Goal: Find contact information: Find contact information

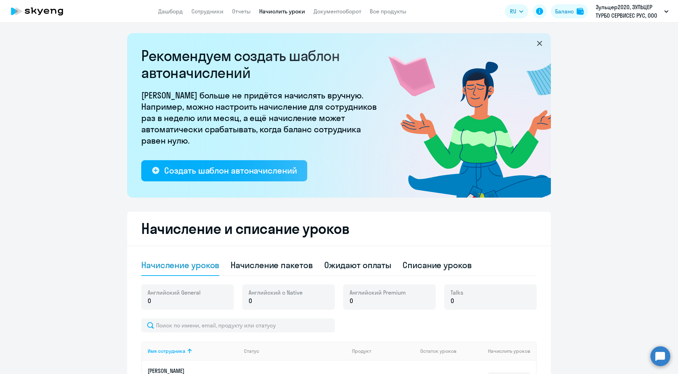
select select "10"
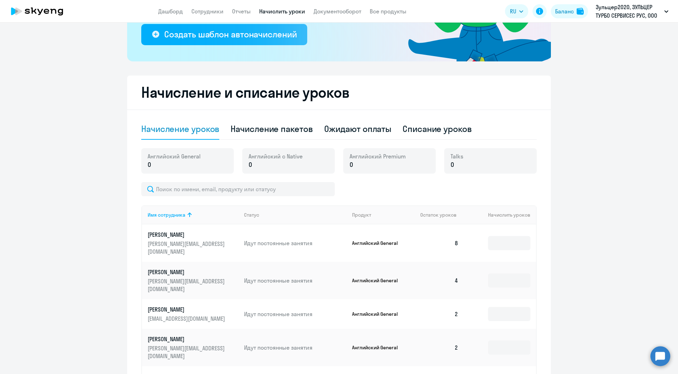
scroll to position [141, 0]
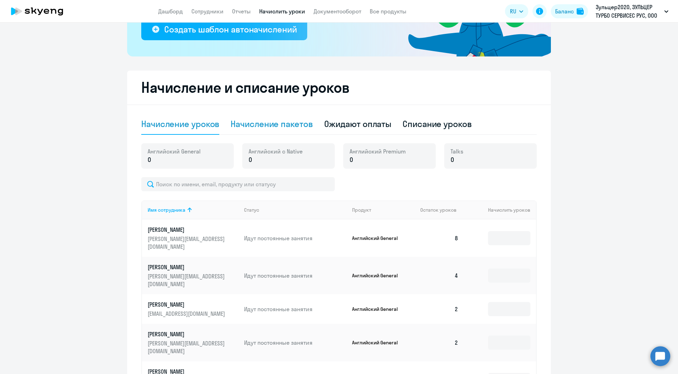
click at [285, 127] on div "Начисление пакетов" at bounding box center [271, 123] width 82 height 11
select select "10"
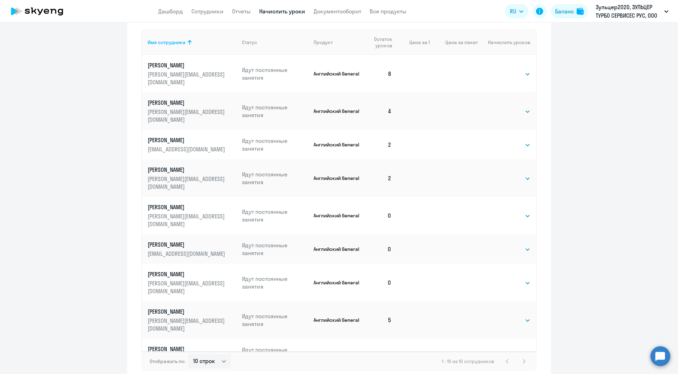
scroll to position [371, 0]
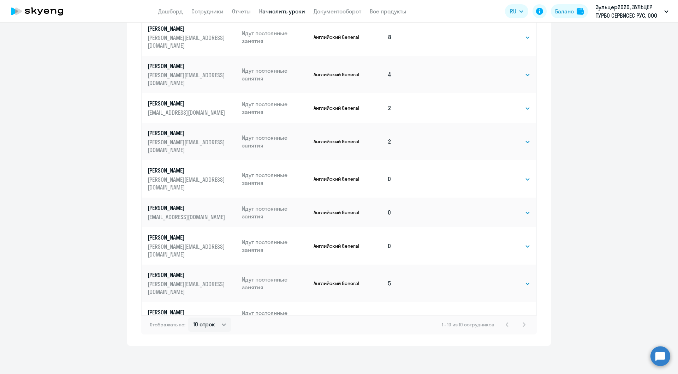
click at [511, 347] on select "Выбрать 4 8 16 32 64 96 128" at bounding box center [515, 351] width 29 height 8
select select "4"
click at [501, 347] on select "Выбрать 4 8 16 32 64 96 128" at bounding box center [515, 351] width 29 height 8
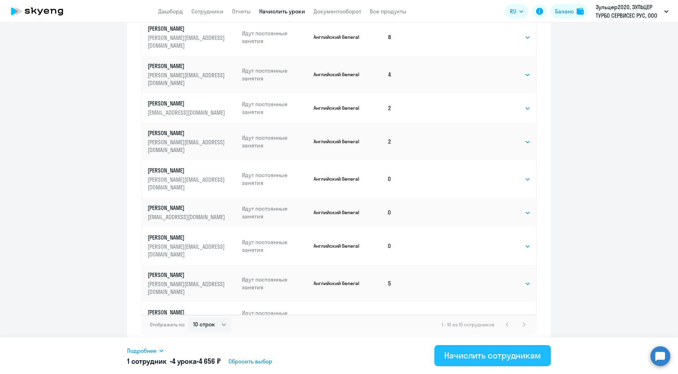
click at [516, 361] on div "Начислить сотрудникам" at bounding box center [492, 355] width 97 height 11
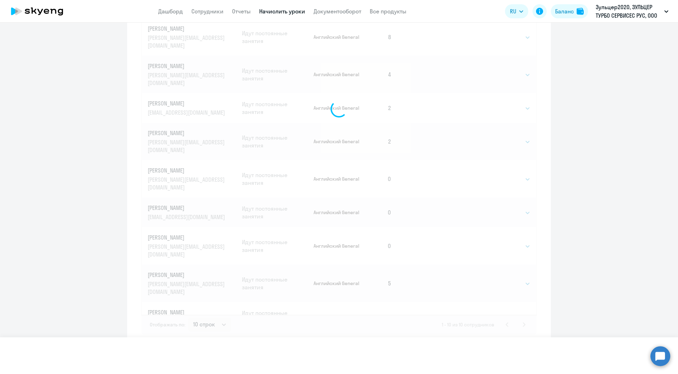
select select
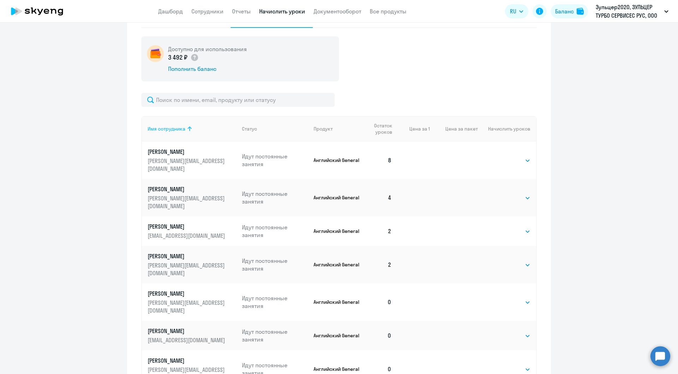
scroll to position [176, 0]
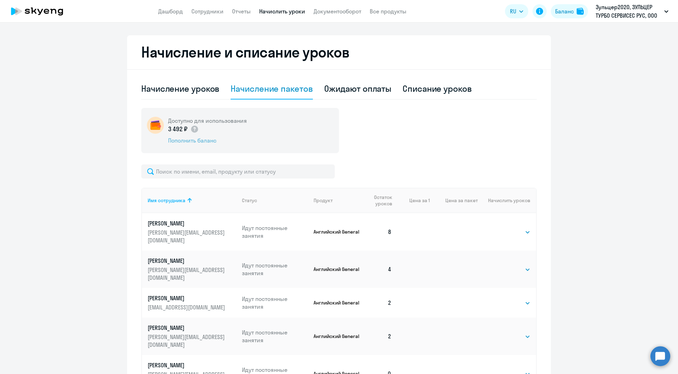
click at [203, 139] on div "Пополнить баланс" at bounding box center [207, 141] width 79 height 8
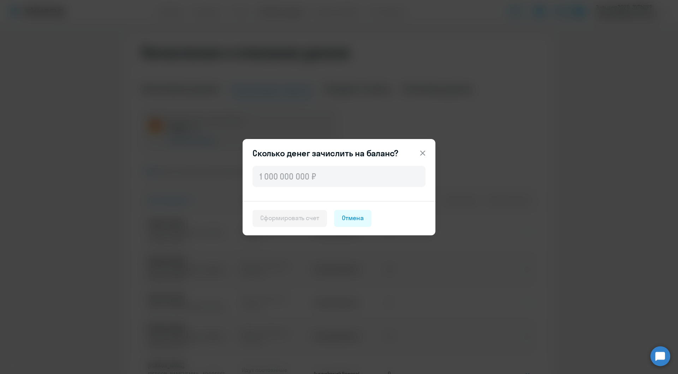
click at [423, 156] on icon at bounding box center [422, 153] width 8 height 8
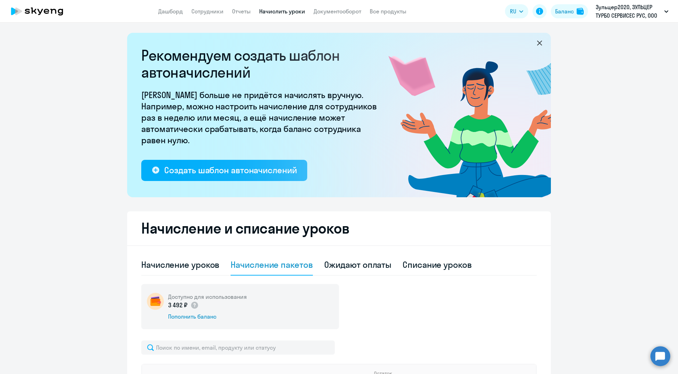
scroll to position [0, 0]
click at [172, 266] on div "Начисление уроков" at bounding box center [180, 264] width 78 height 11
select select "10"
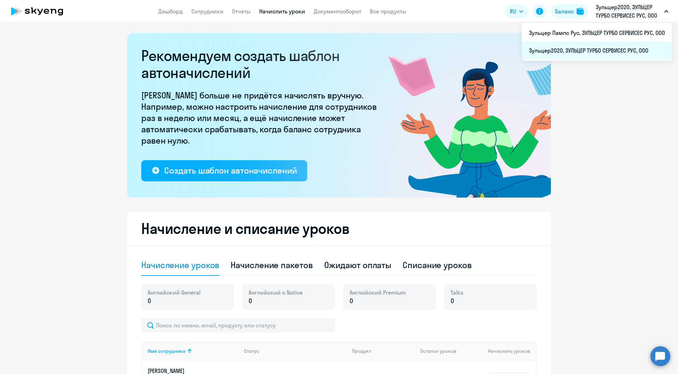
click at [560, 52] on li "Зульцер2020, ЗУЛЬЦЕР ТУРБО СЕРВИСЕС РУС, ООО" at bounding box center [597, 51] width 150 height 18
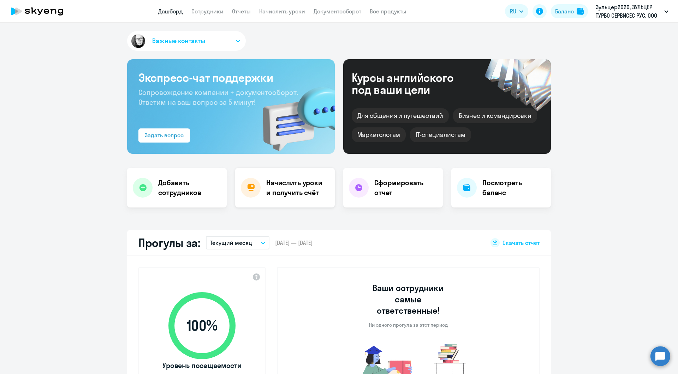
select select "30"
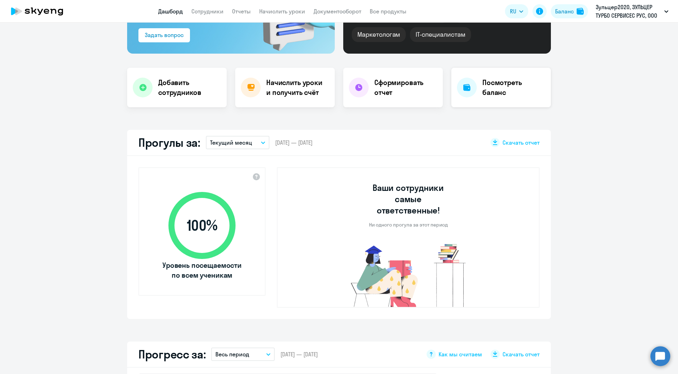
scroll to position [106, 0]
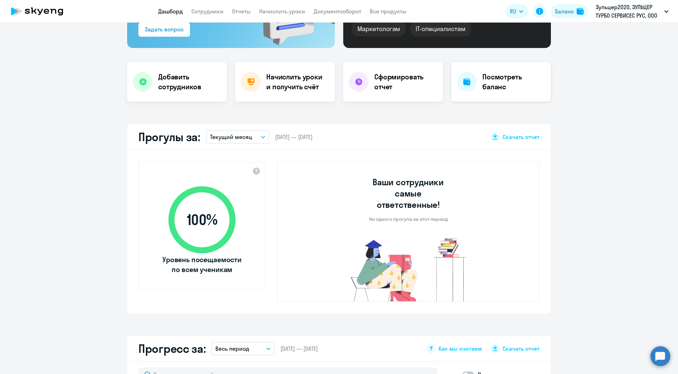
click at [500, 86] on h4 "Посмотреть баланс" at bounding box center [513, 82] width 63 height 20
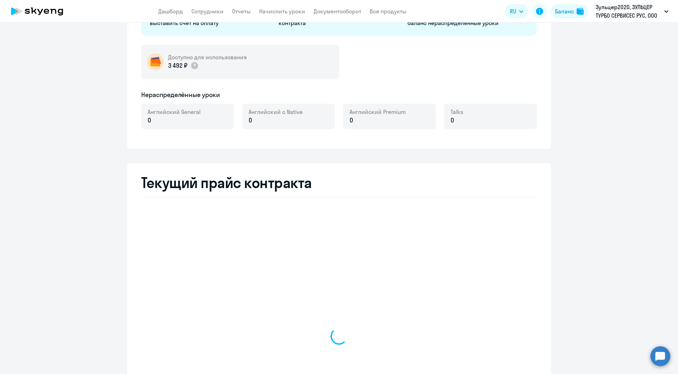
select select "english_adult_not_native_speaker"
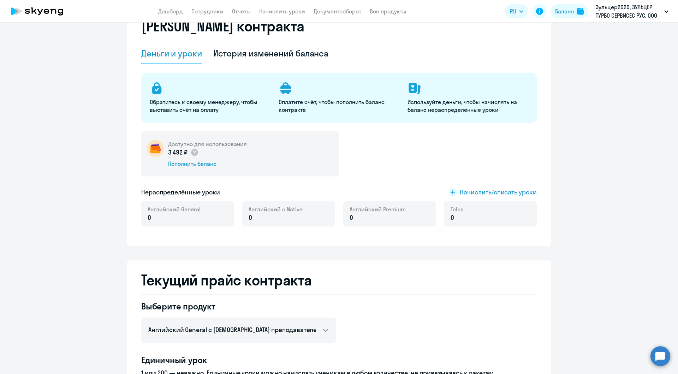
scroll to position [0, 0]
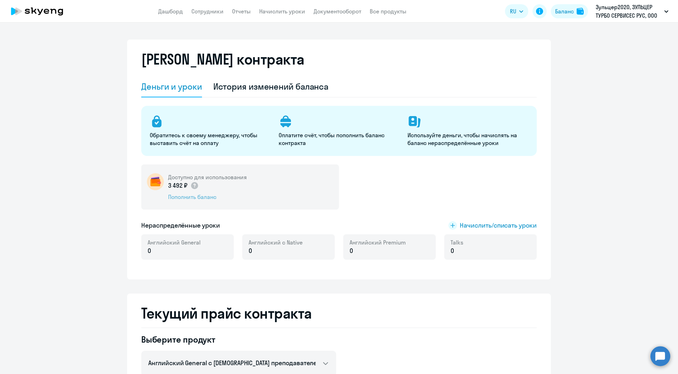
click at [204, 198] on div "Пополнить баланс" at bounding box center [207, 197] width 79 height 8
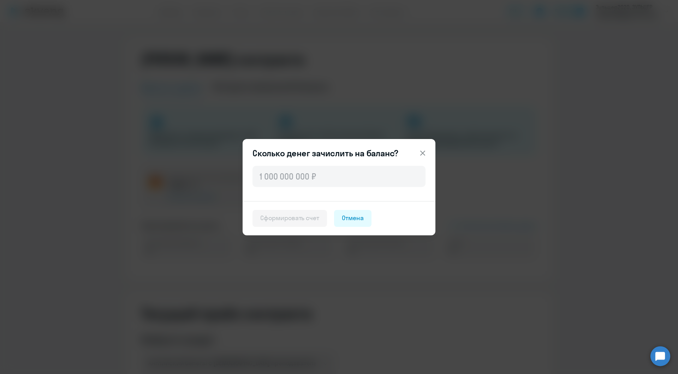
click at [423, 152] on icon at bounding box center [422, 153] width 8 height 8
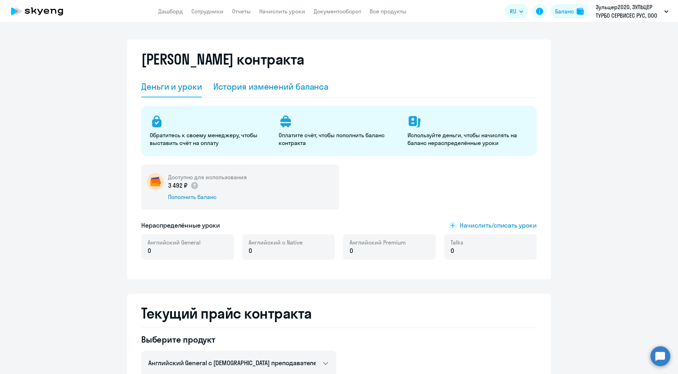
click at [268, 89] on div "История изменений баланса" at bounding box center [270, 86] width 115 height 11
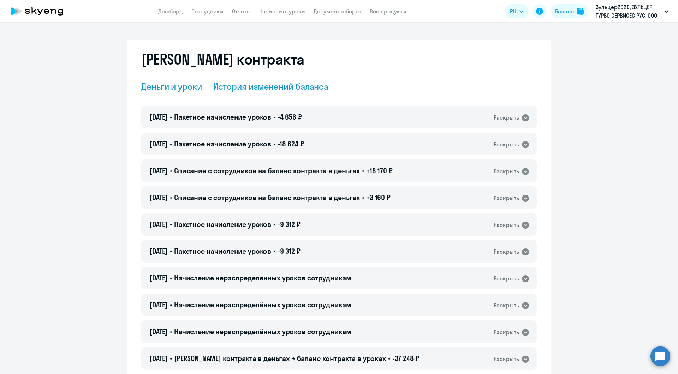
click at [143, 87] on div "Деньги и уроки" at bounding box center [171, 86] width 61 height 11
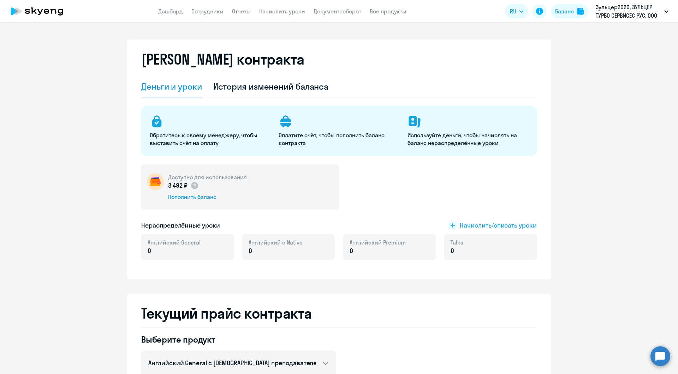
click at [48, 7] on icon at bounding box center [37, 11] width 62 height 18
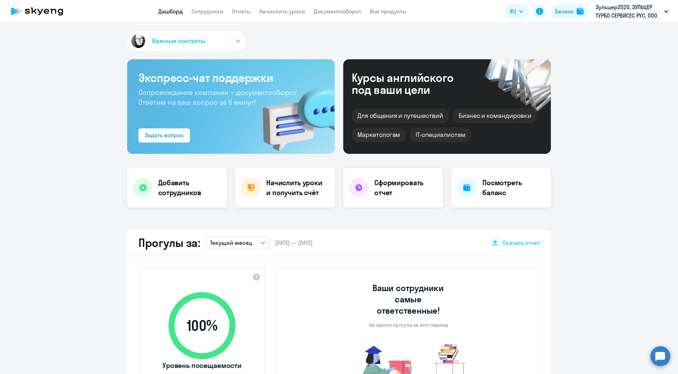
select select "30"
click at [219, 39] on button "Важные контакты" at bounding box center [186, 41] width 119 height 20
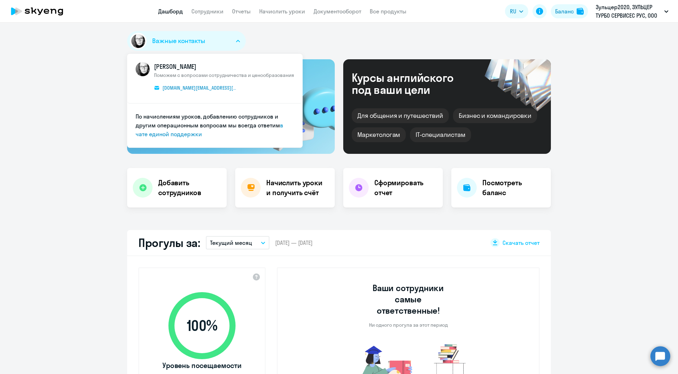
drag, startPoint x: 239, startPoint y: 88, endPoint x: 156, endPoint y: 92, distance: 82.3
click at [156, 92] on span "КАМ_Юлианна [PERSON_NAME] с вопросами сотрудничества и ценообразования [DOMAIN_…" at bounding box center [224, 78] width 140 height 32
copy span "[DOMAIN_NAME][EMAIL_ADDRESS][DOMAIN_NAME]"
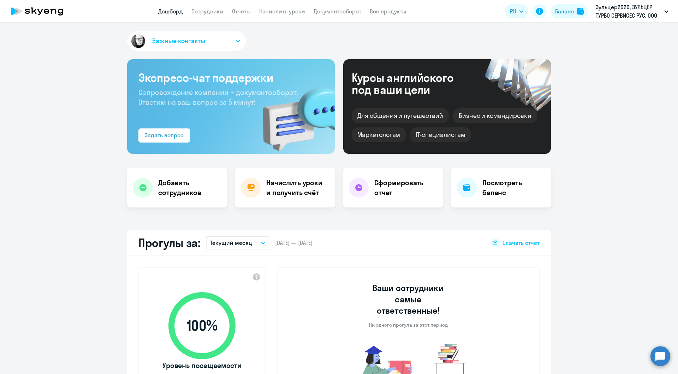
click at [206, 7] on app-menu-item-link "Сотрудники" at bounding box center [207, 11] width 32 height 9
